Goal: Information Seeking & Learning: Learn about a topic

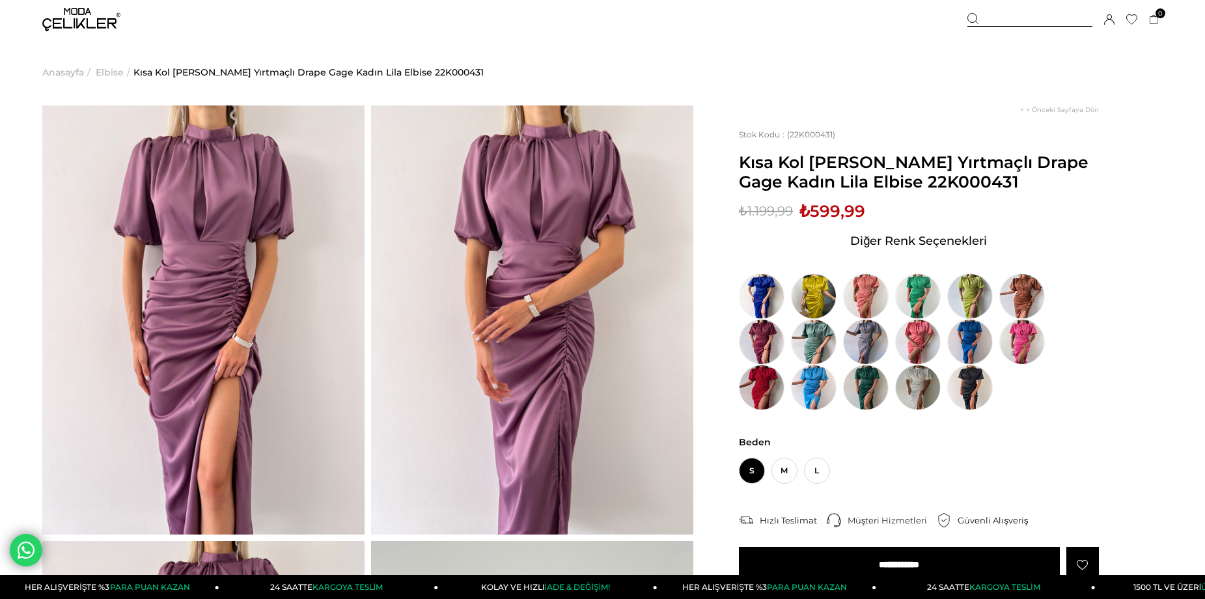
click at [116, 74] on span "Elbise" at bounding box center [110, 72] width 28 height 66
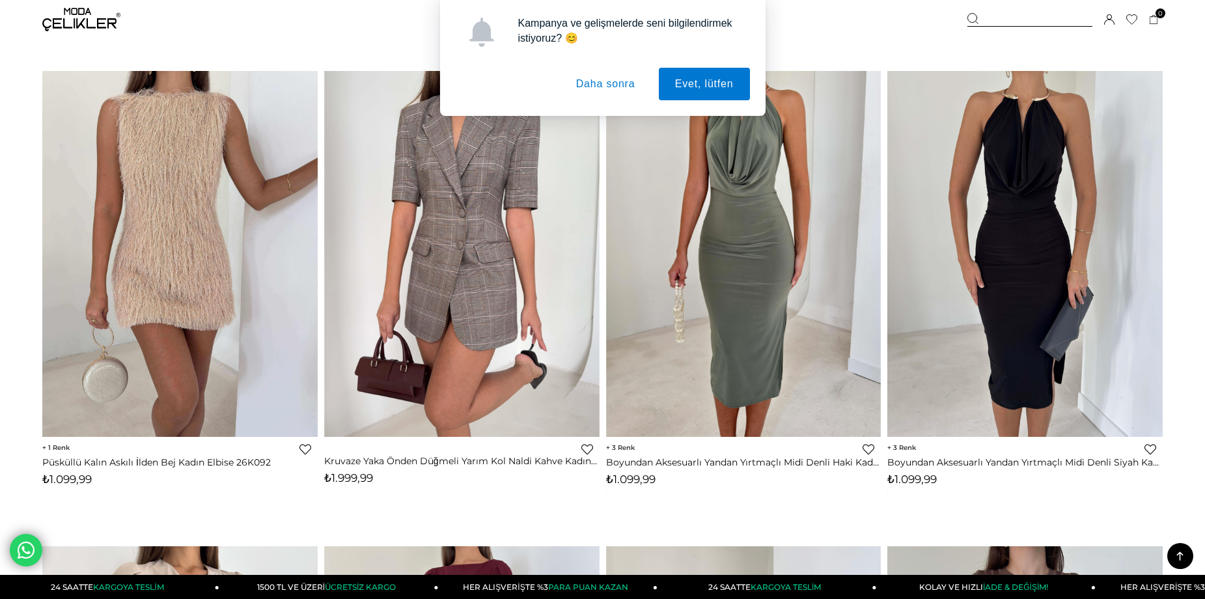
scroll to position [3433, 0]
click at [600, 79] on button "Daha sonra" at bounding box center [606, 84] width 92 height 33
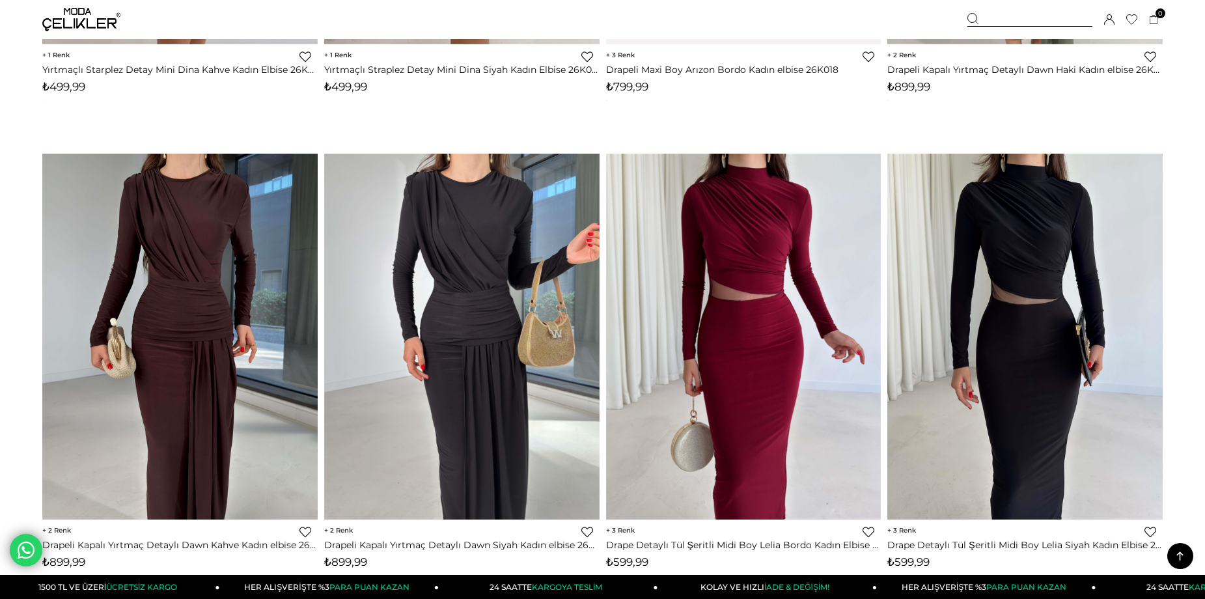
scroll to position [9503, 0]
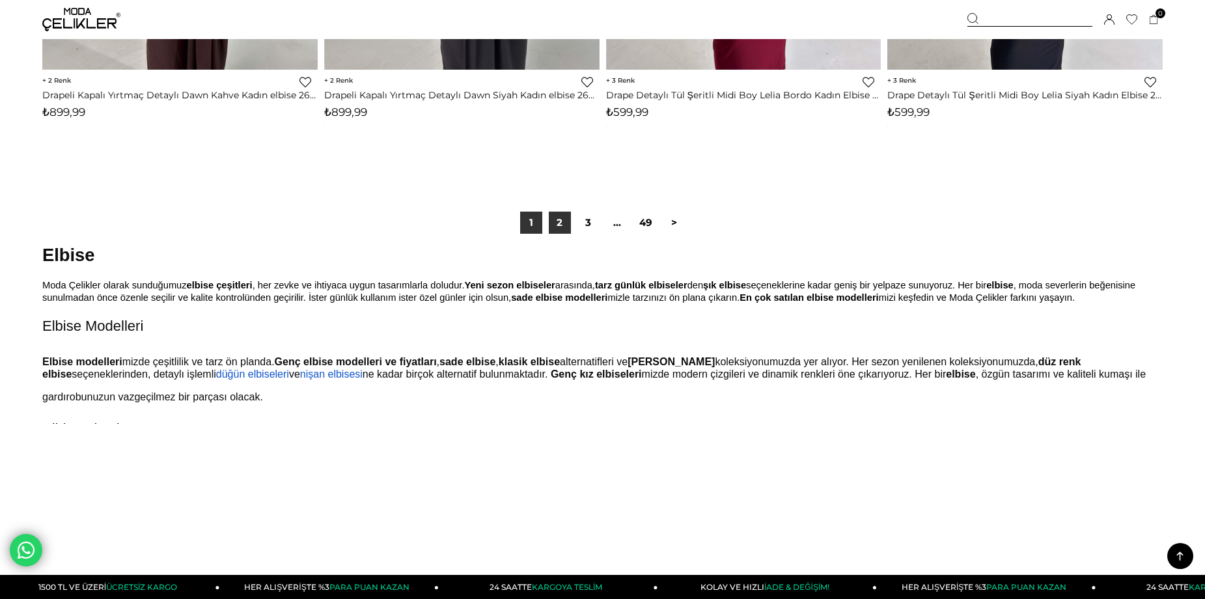
click at [559, 225] on link "2" at bounding box center [560, 223] width 22 height 22
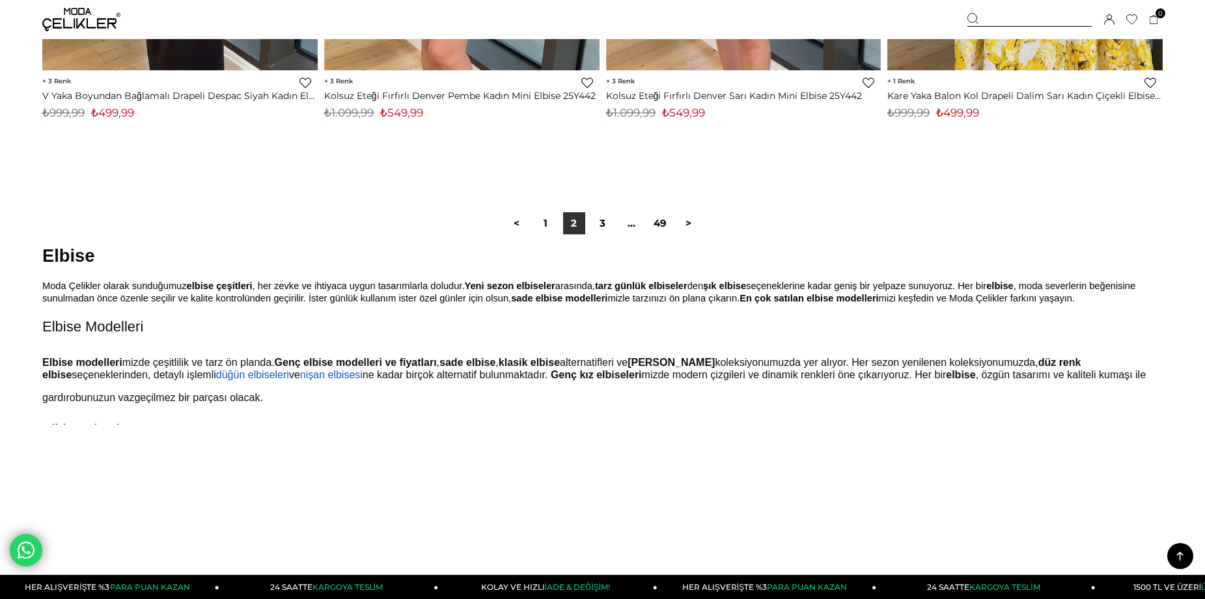
scroll to position [9508, 0]
click at [606, 222] on link "3" at bounding box center [603, 224] width 22 height 22
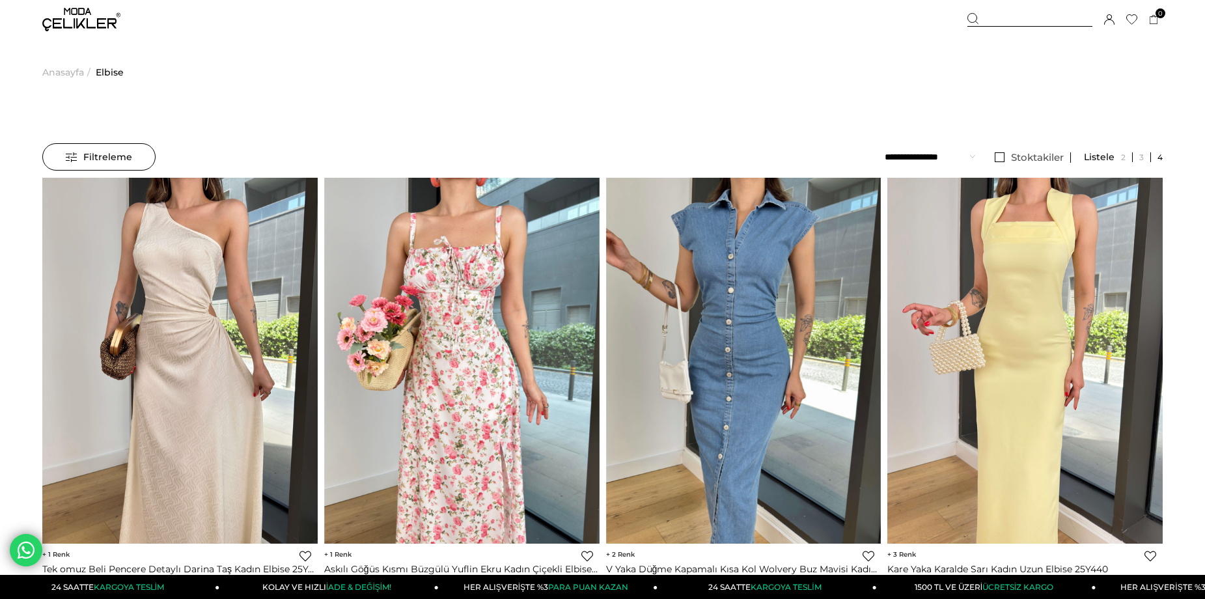
click at [109, 154] on span "Filtreleme" at bounding box center [99, 157] width 66 height 26
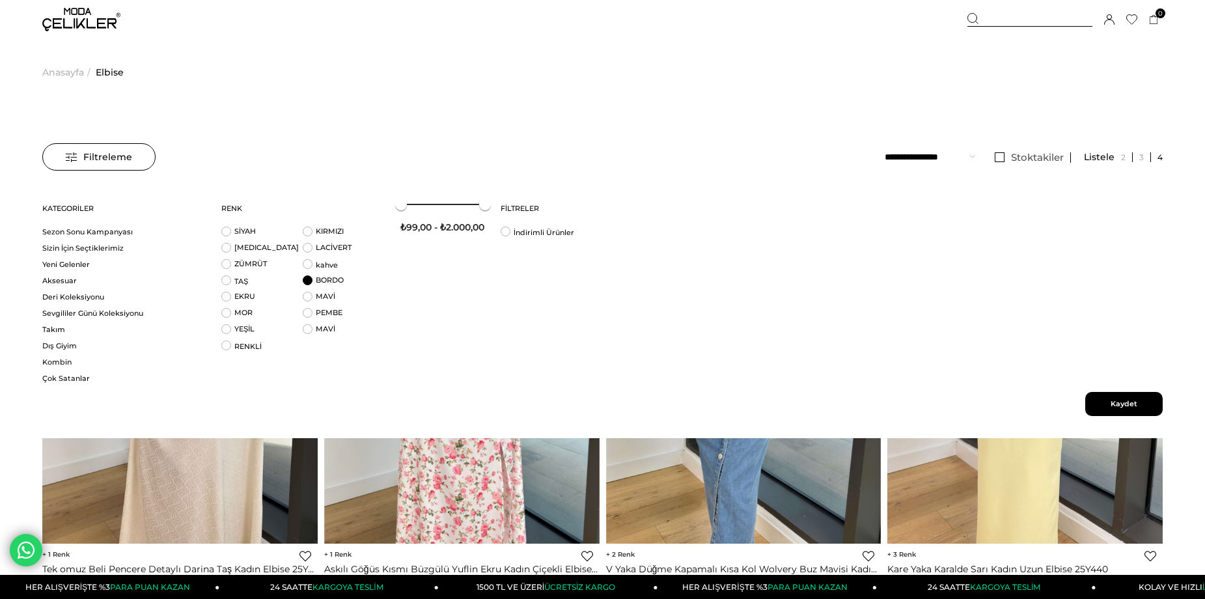
scroll to position [94, 0]
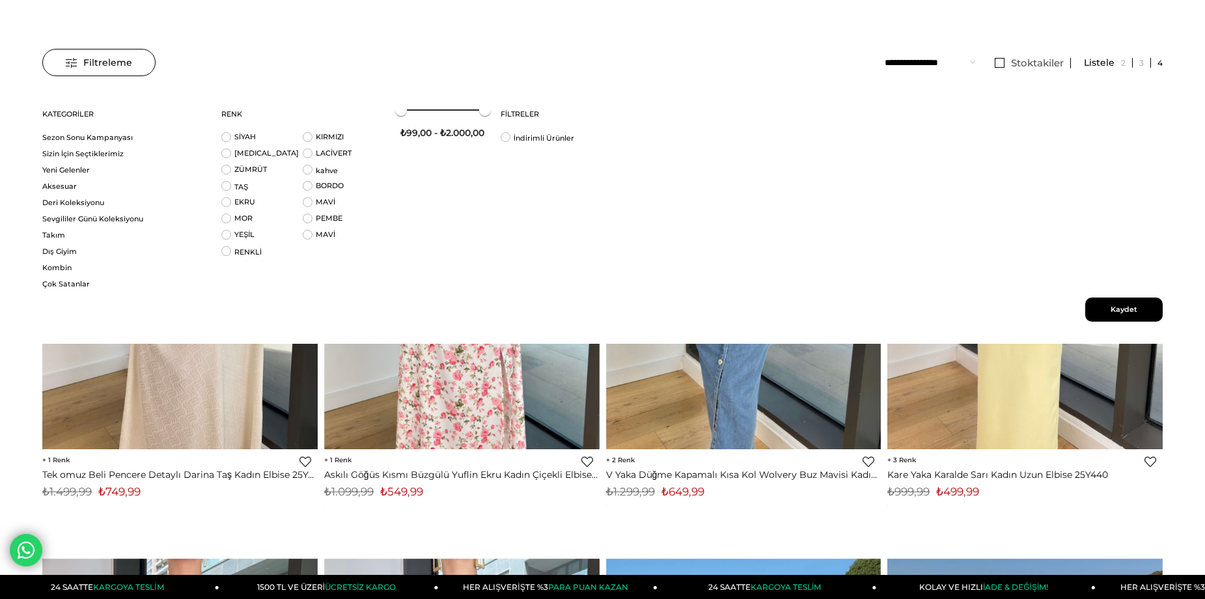
click at [116, 53] on span "Filtreleme" at bounding box center [99, 62] width 66 height 26
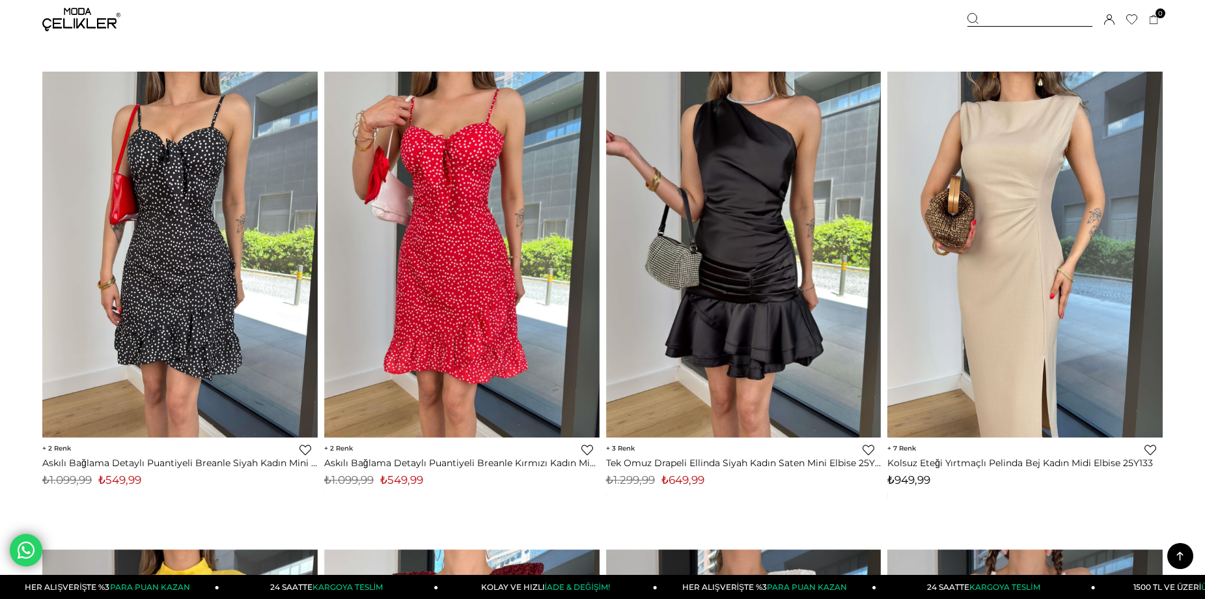
scroll to position [3924, 0]
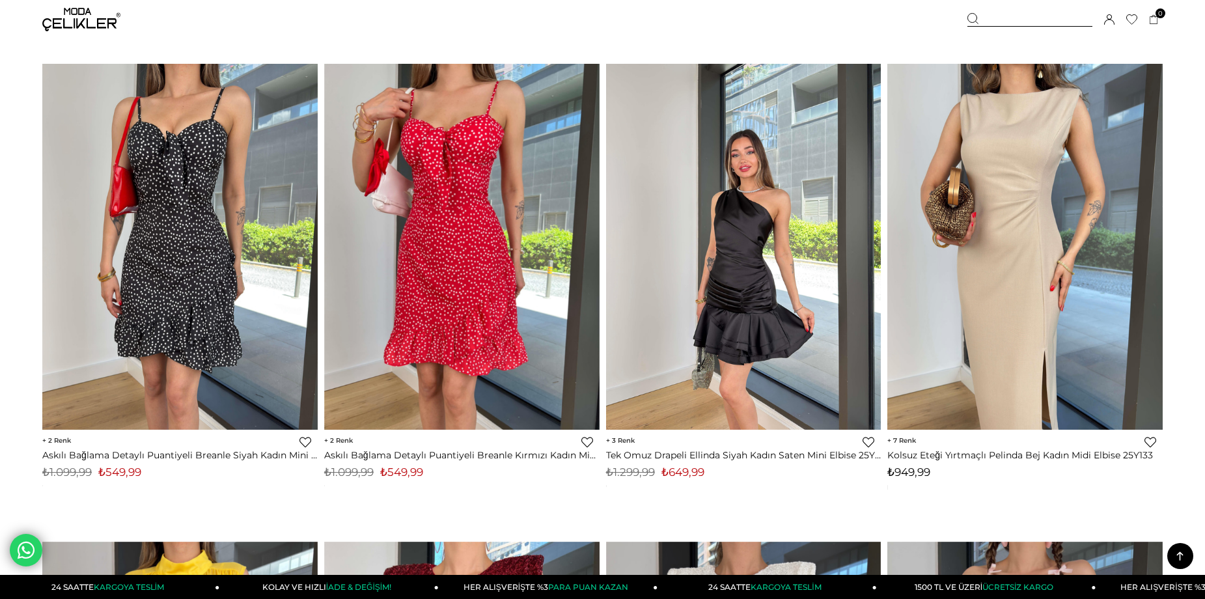
click at [743, 243] on img at bounding box center [743, 246] width 275 height 367
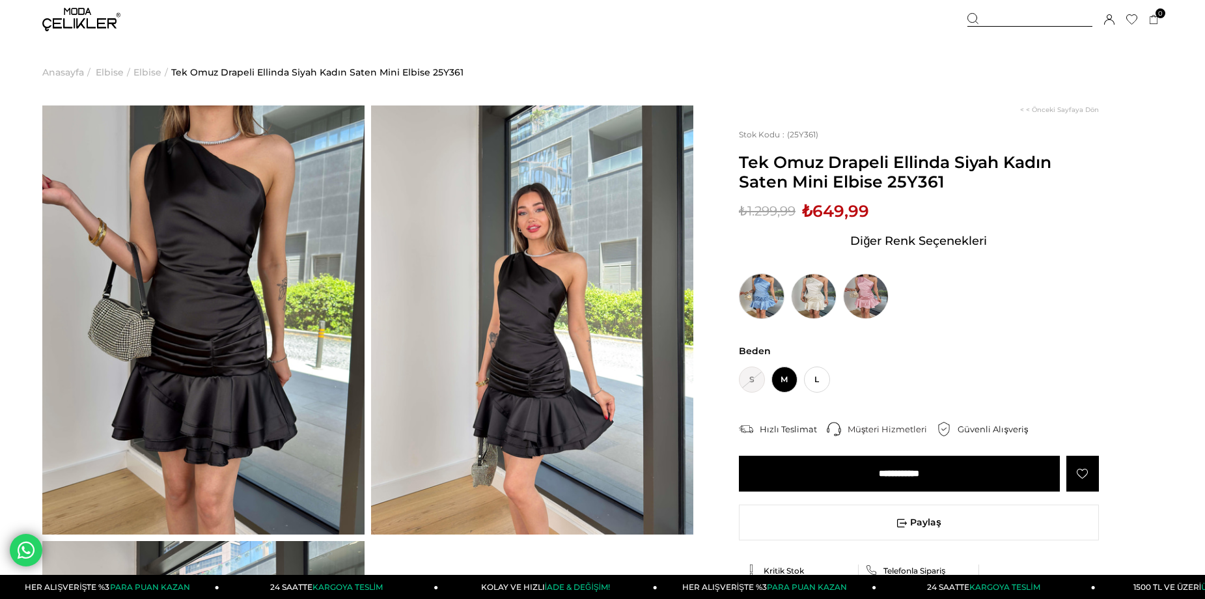
click at [756, 301] on img at bounding box center [762, 296] width 46 height 46
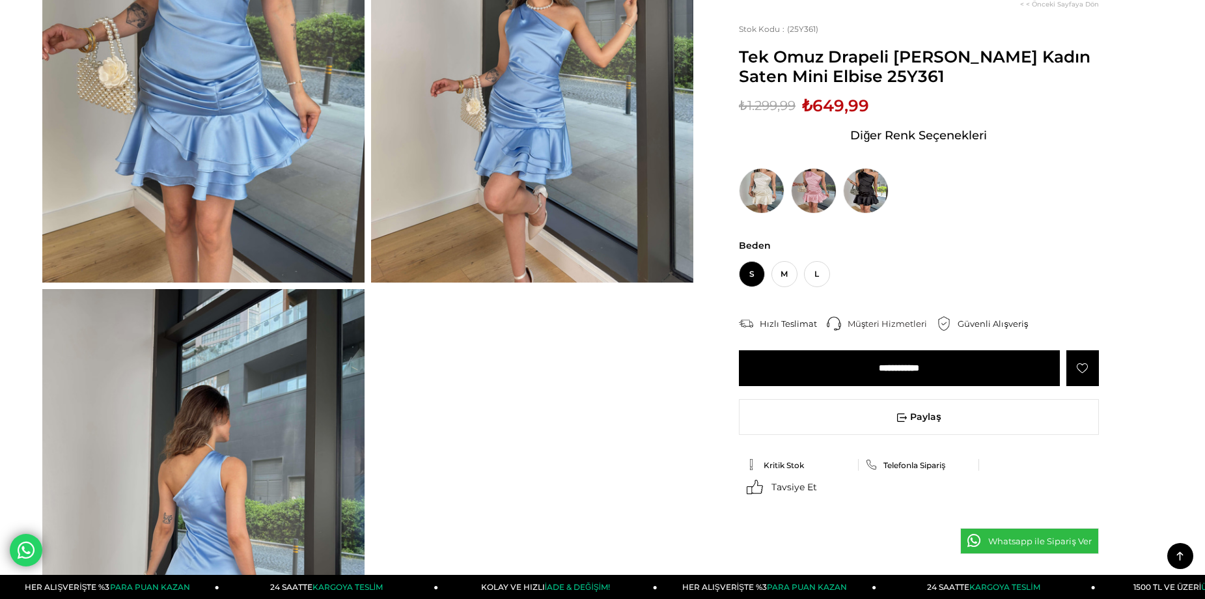
scroll to position [116, 0]
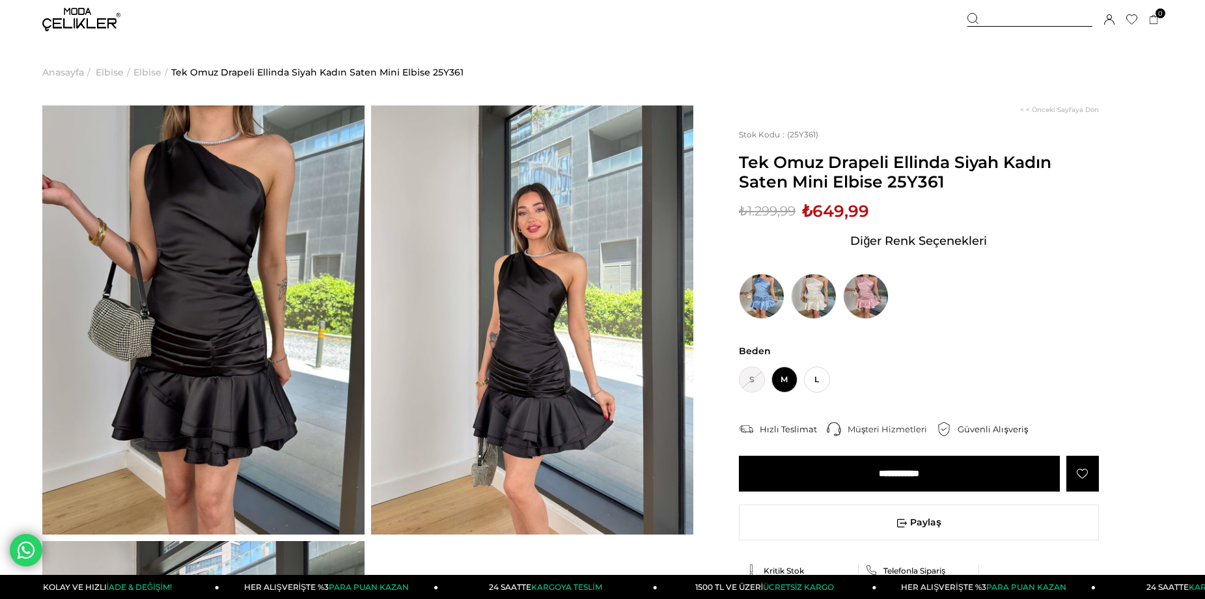
click at [48, 15] on img at bounding box center [81, 19] width 78 height 23
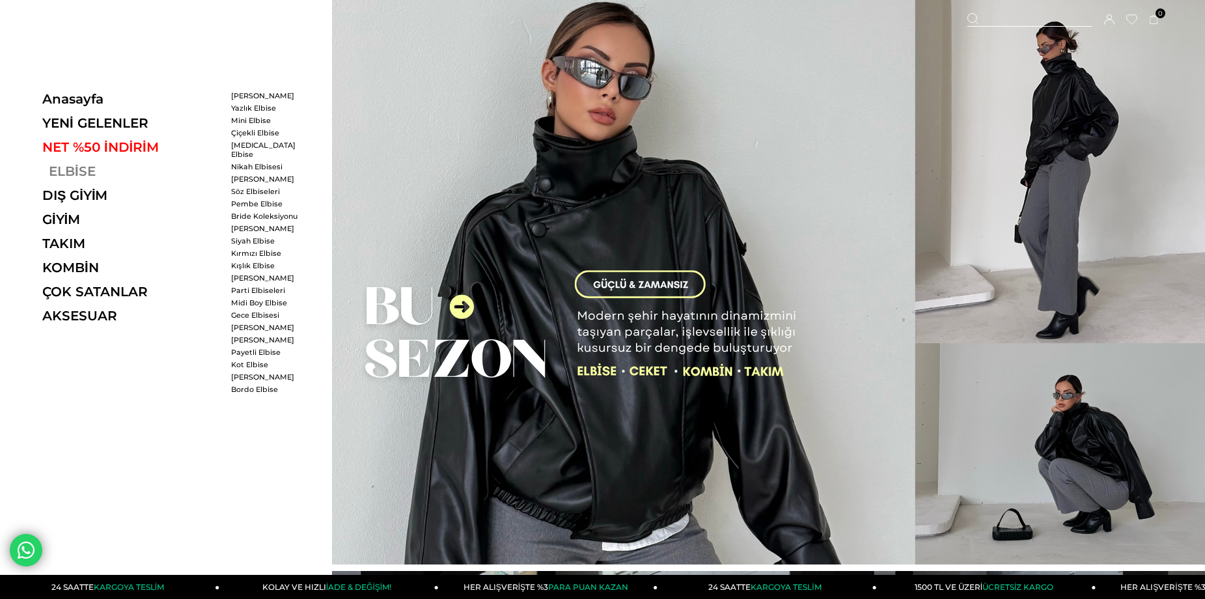
click at [87, 171] on link "ELBİSE" at bounding box center [131, 171] width 179 height 16
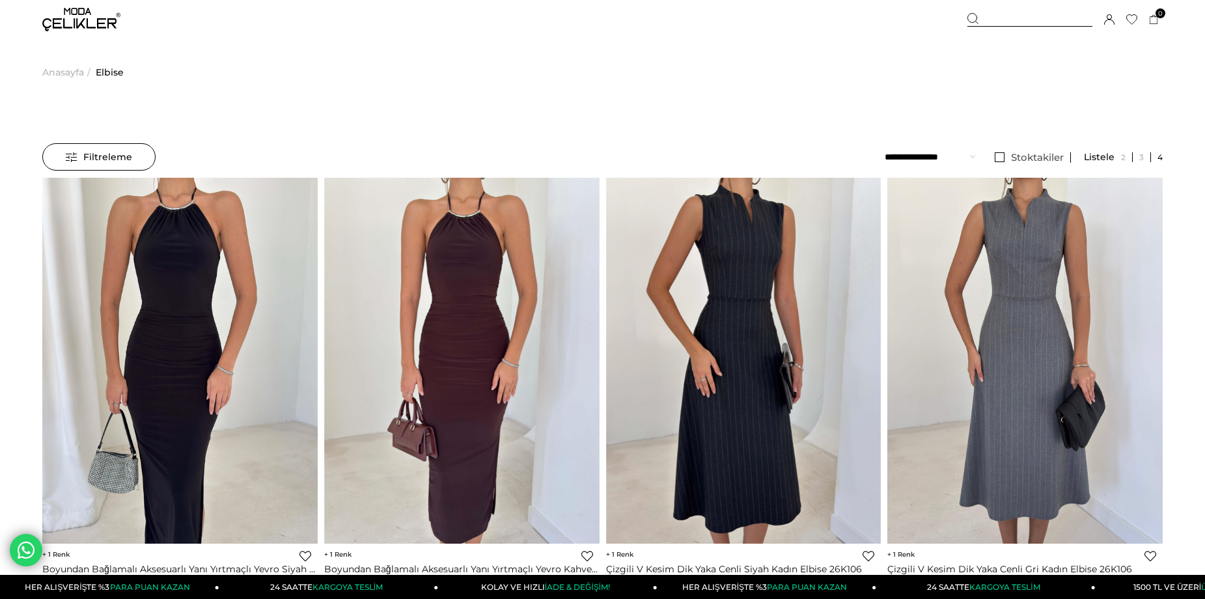
click at [96, 156] on span "Filtreleme" at bounding box center [99, 157] width 66 height 26
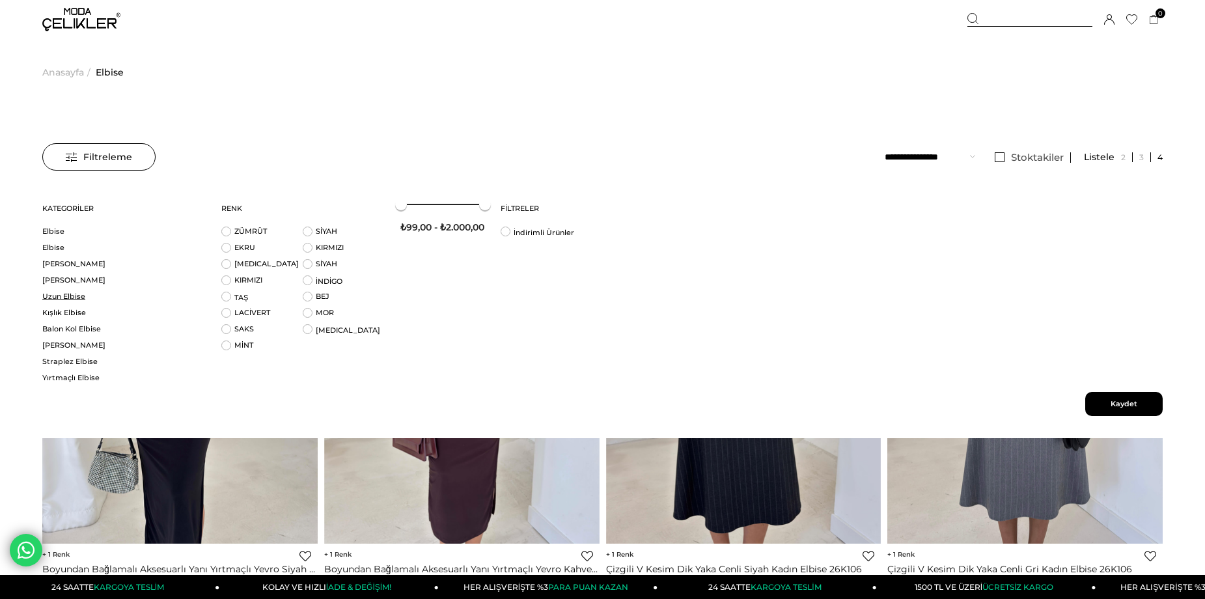
click at [59, 300] on link "Uzun Elbise" at bounding box center [123, 297] width 163 height 10
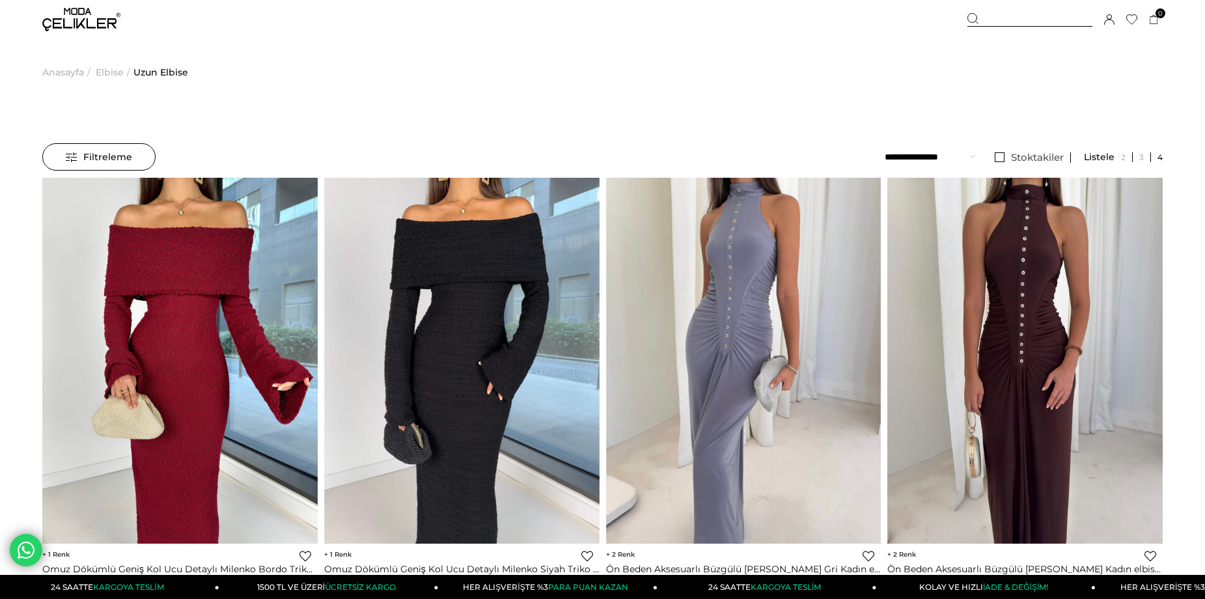
click at [119, 154] on span "Filtreleme" at bounding box center [99, 157] width 66 height 26
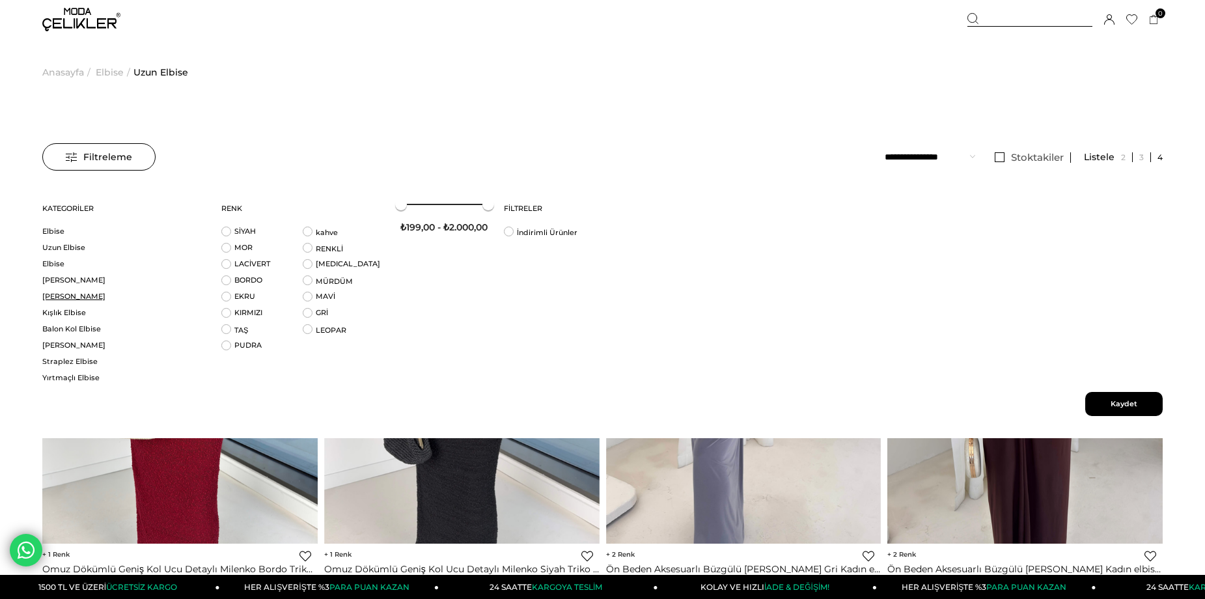
click at [71, 296] on link "[PERSON_NAME]" at bounding box center [123, 297] width 163 height 10
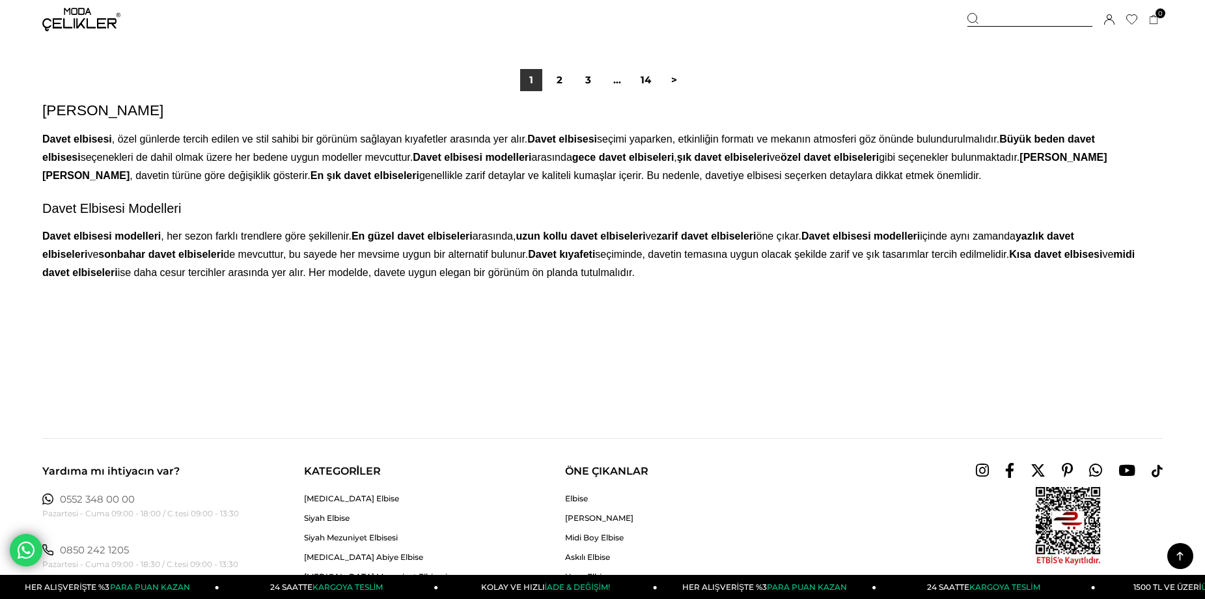
scroll to position [9660, 0]
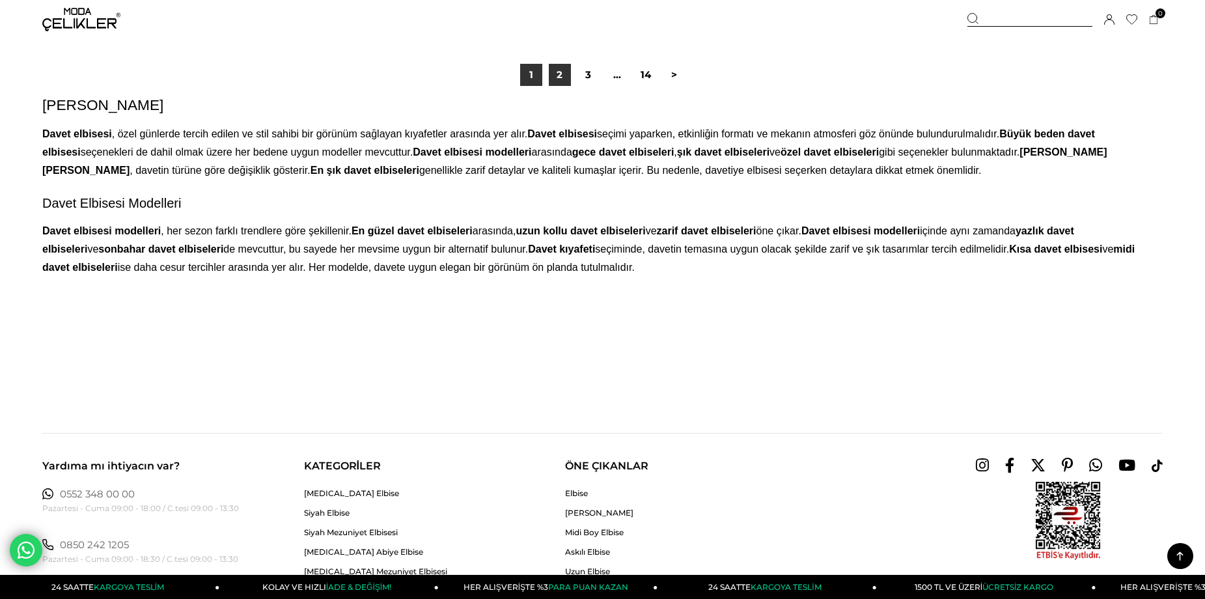
click at [561, 79] on link "2" at bounding box center [560, 75] width 22 height 22
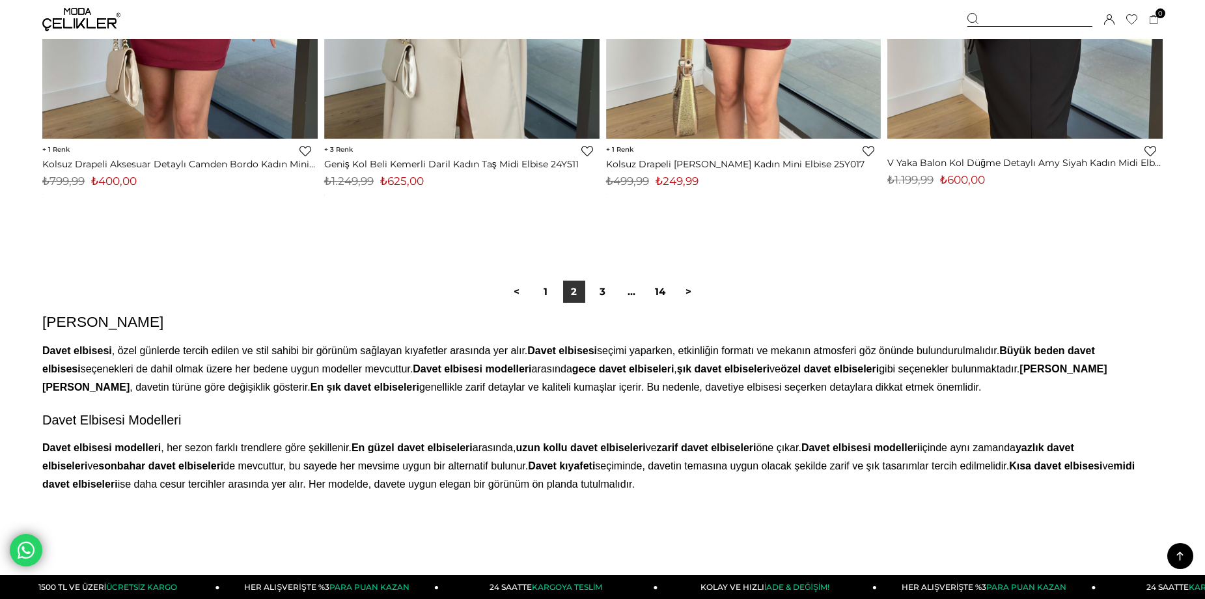
scroll to position [9469, 0]
click at [605, 290] on link "3" at bounding box center [603, 291] width 22 height 22
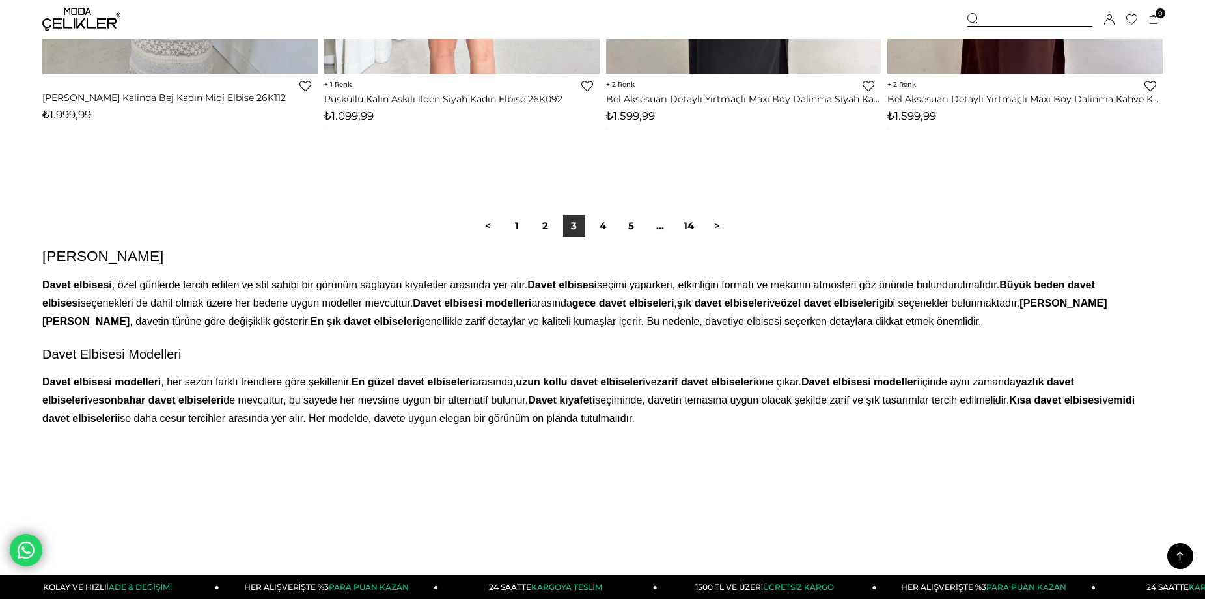
scroll to position [9584, 0]
click at [597, 229] on link "4" at bounding box center [603, 225] width 22 height 22
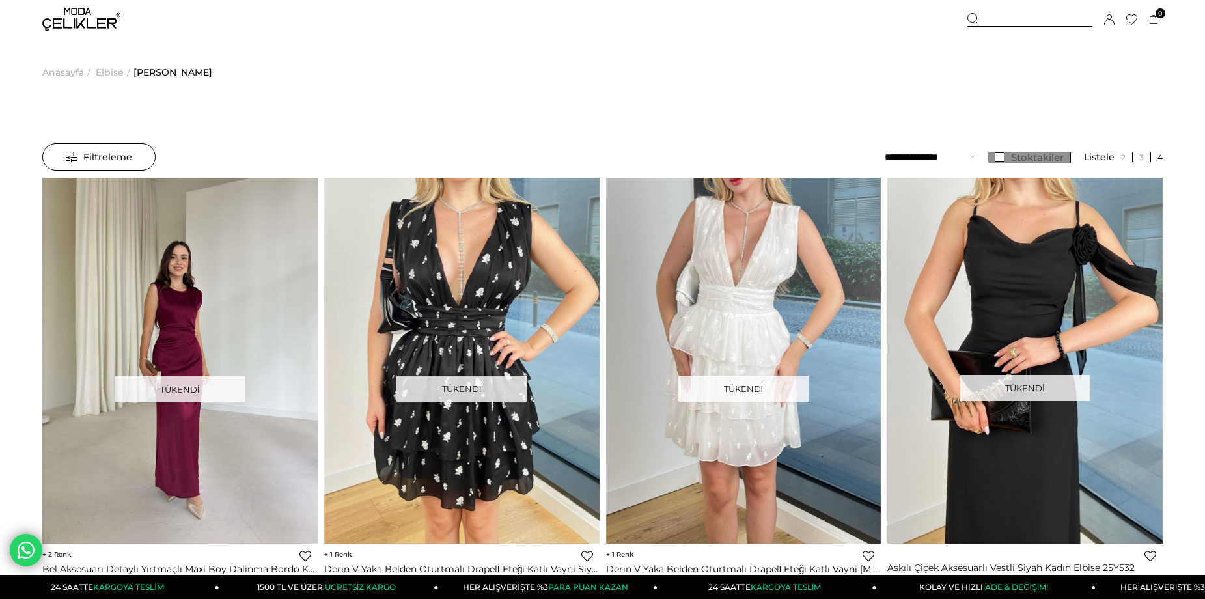
click at [1004, 156] on link "Stoktakiler" at bounding box center [1029, 157] width 83 height 10
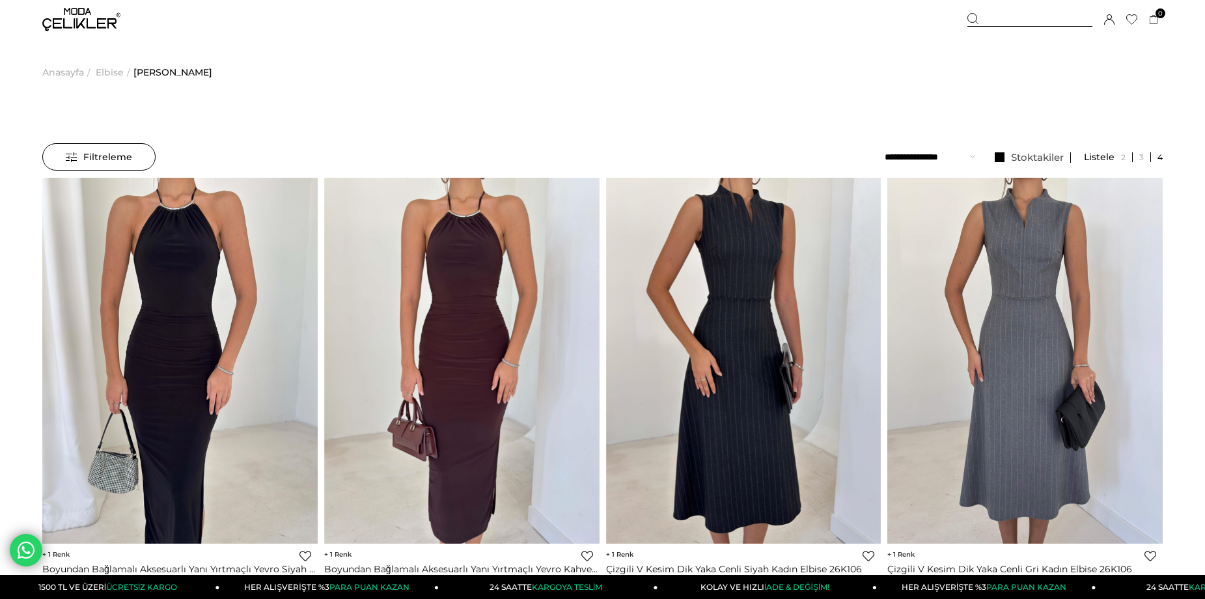
click at [93, 154] on span "Filtreleme" at bounding box center [99, 157] width 66 height 26
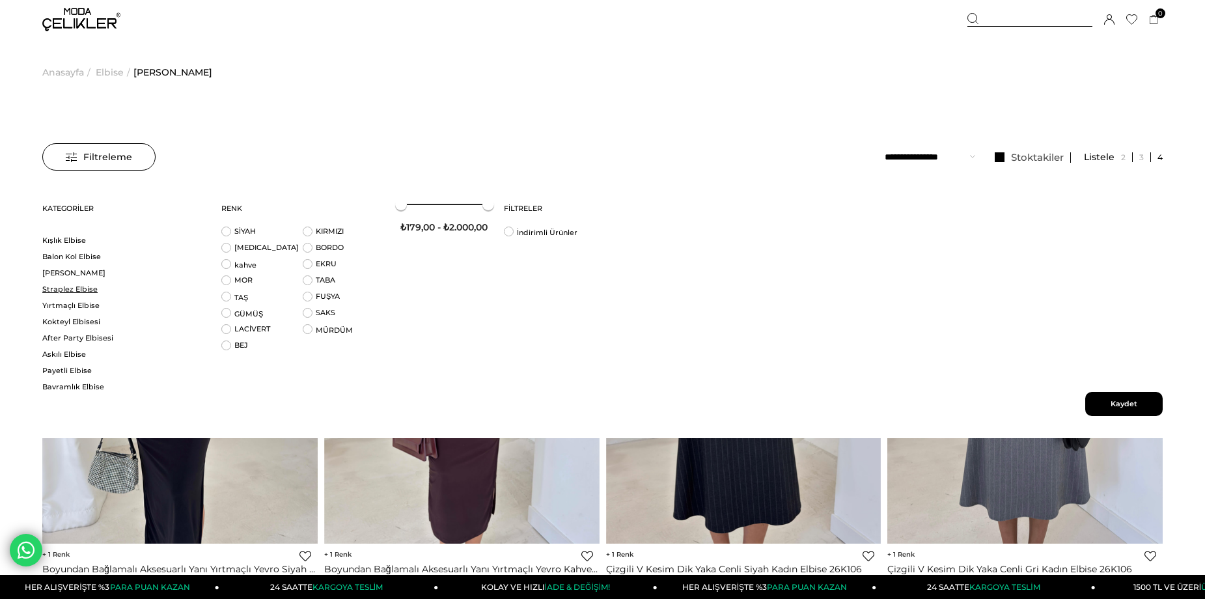
scroll to position [74, 0]
click at [49, 320] on link "Kokteyl Elbisesi" at bounding box center [123, 320] width 163 height 10
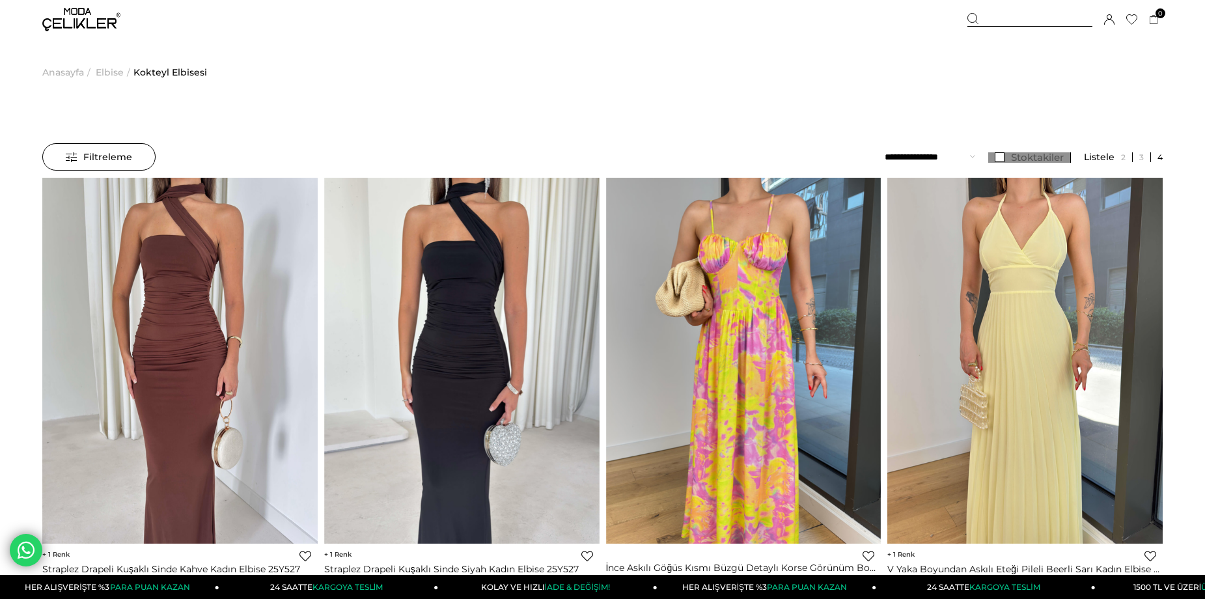
click at [1001, 154] on link "Stoktakiler" at bounding box center [1029, 157] width 83 height 10
click at [85, 163] on span "Filtreleme" at bounding box center [99, 157] width 66 height 26
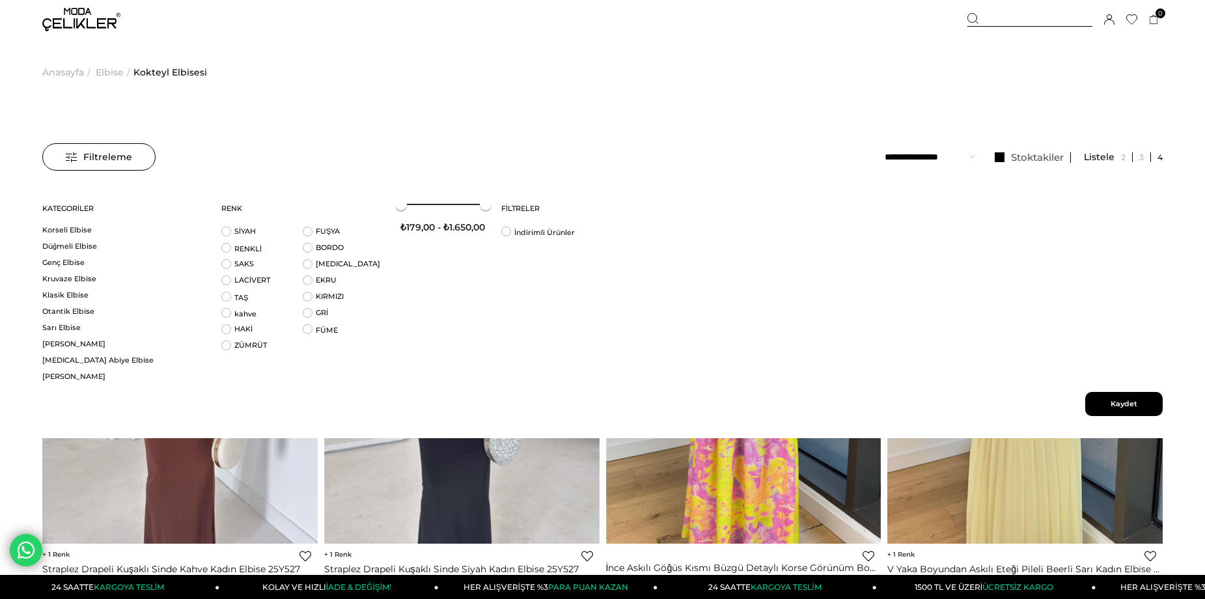
scroll to position [295, 0]
click at [69, 312] on link "Otantik Elbise" at bounding box center [123, 311] width 163 height 10
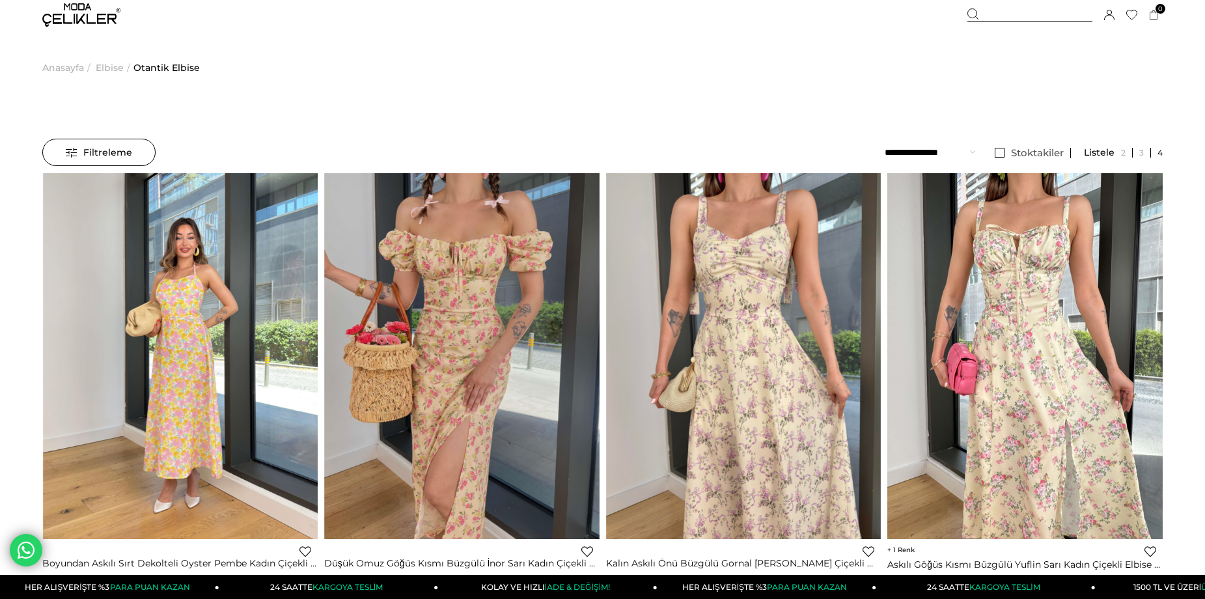
scroll to position [4, 0]
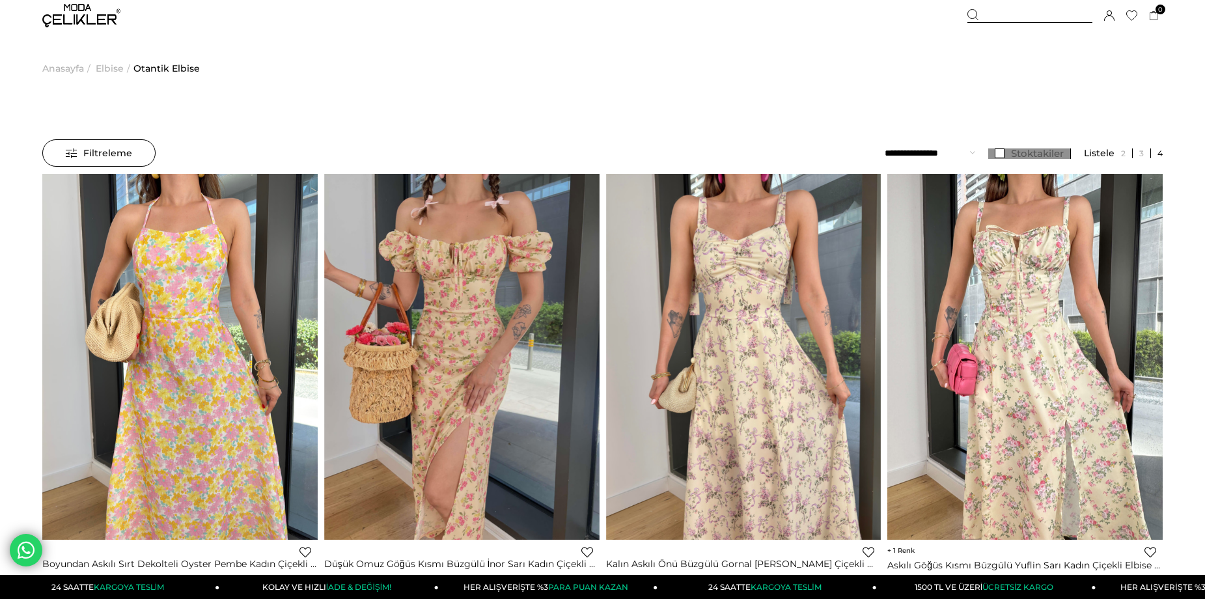
click at [1005, 153] on link "Stoktakiler" at bounding box center [1029, 153] width 83 height 10
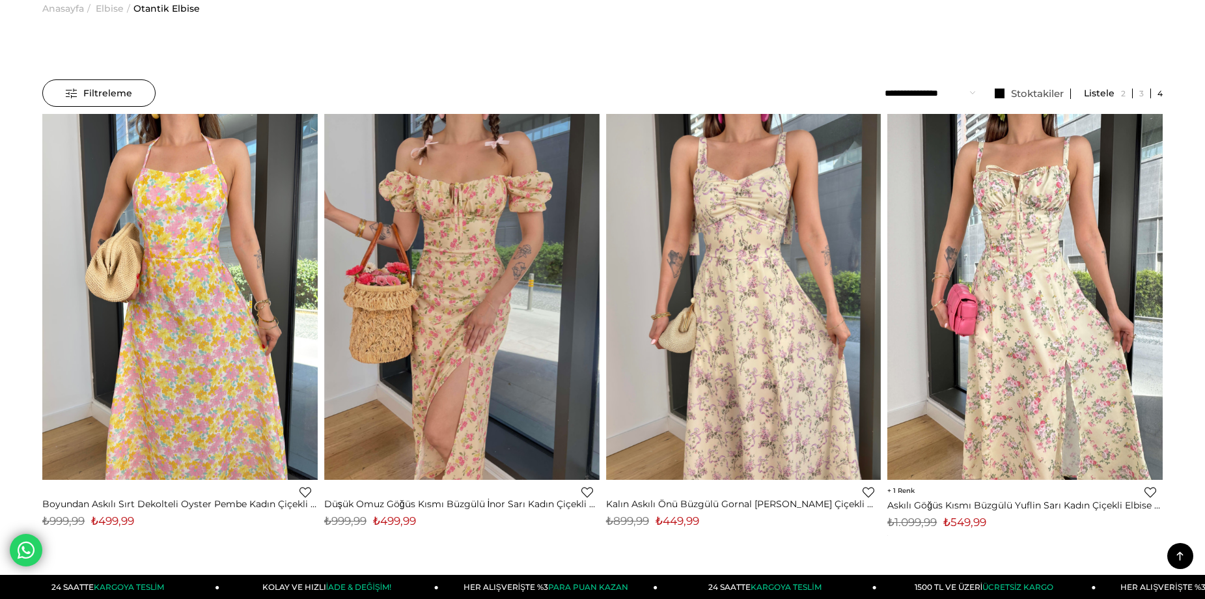
scroll to position [0, 0]
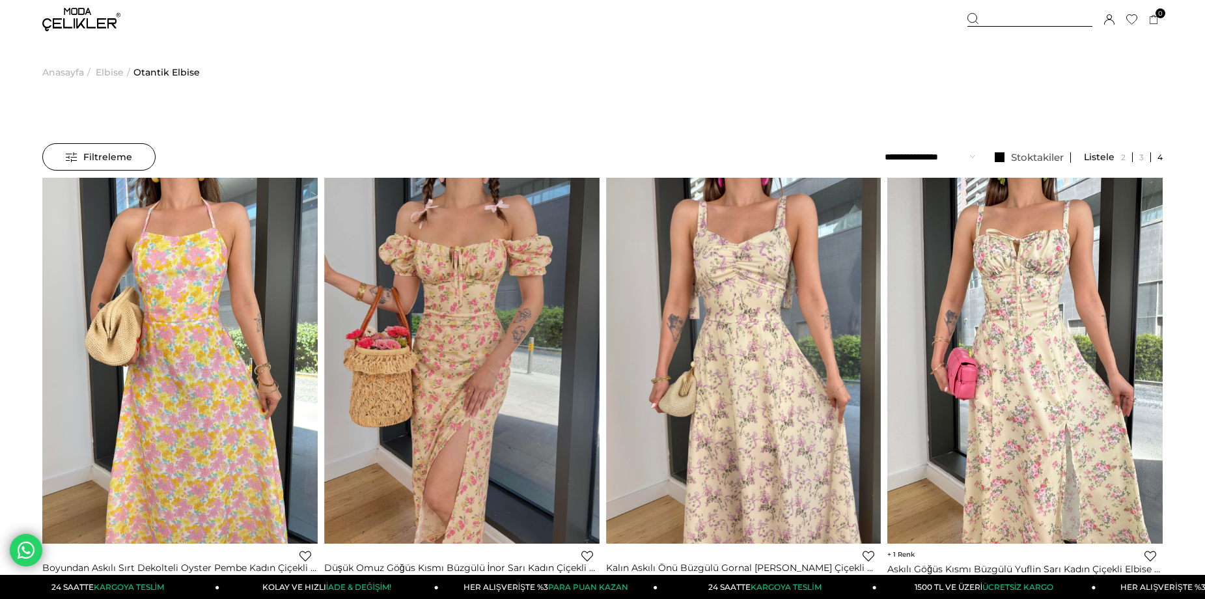
click at [113, 155] on span "Filtreleme" at bounding box center [99, 157] width 66 height 26
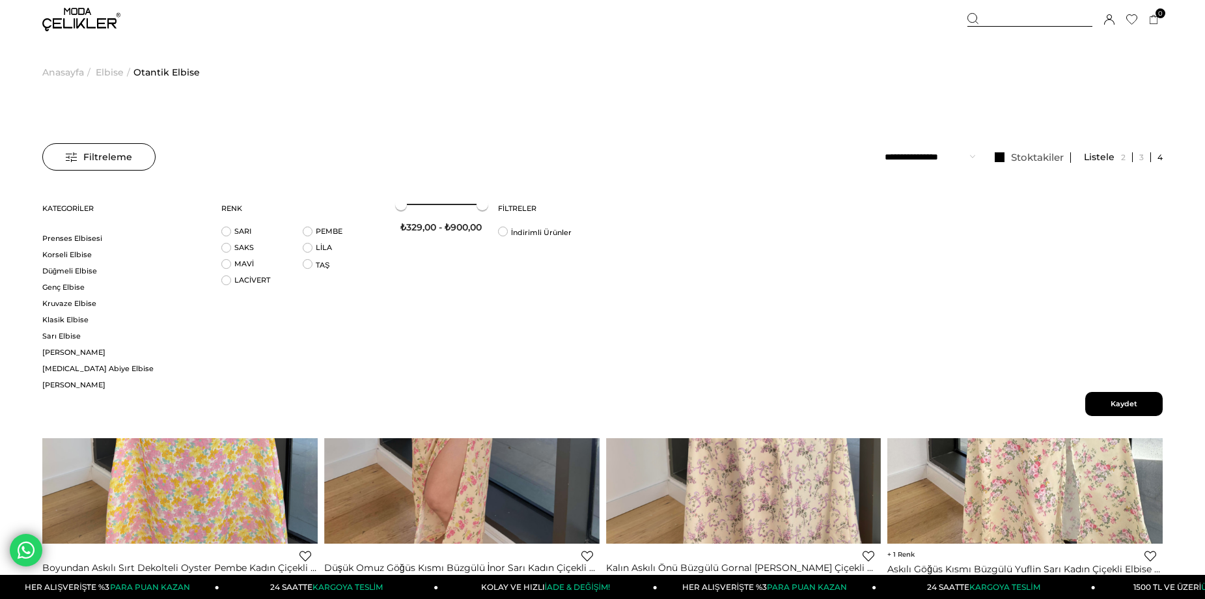
scroll to position [286, 0]
click at [52, 301] on link "Kruvaze Elbise" at bounding box center [123, 303] width 163 height 10
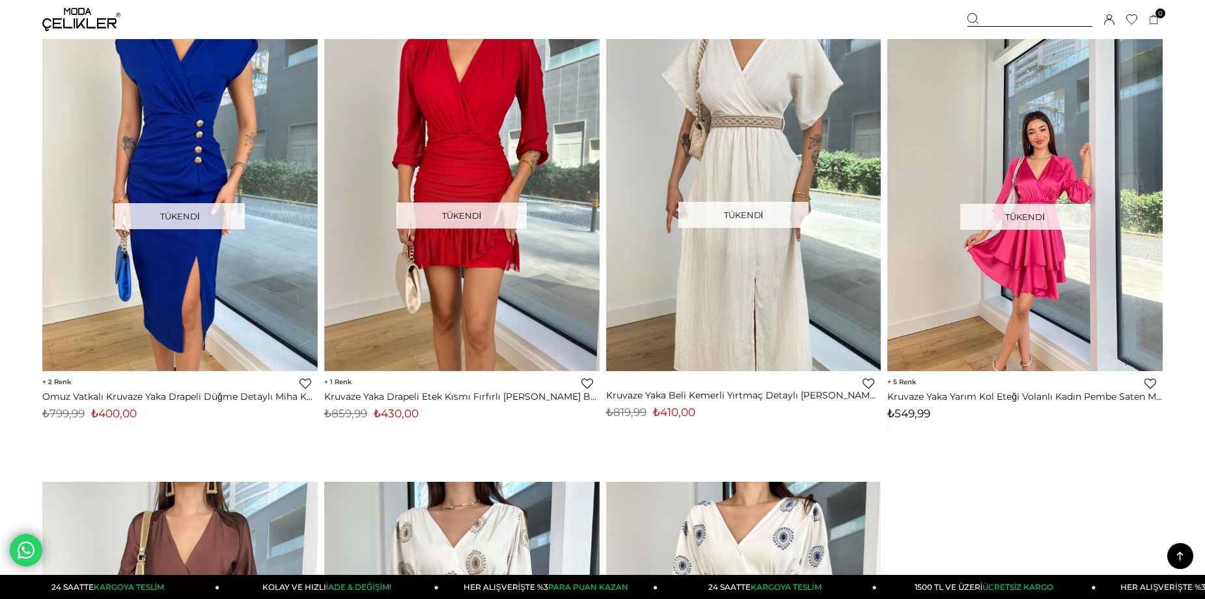
scroll to position [6352, 0]
